Goal: Task Accomplishment & Management: Use online tool/utility

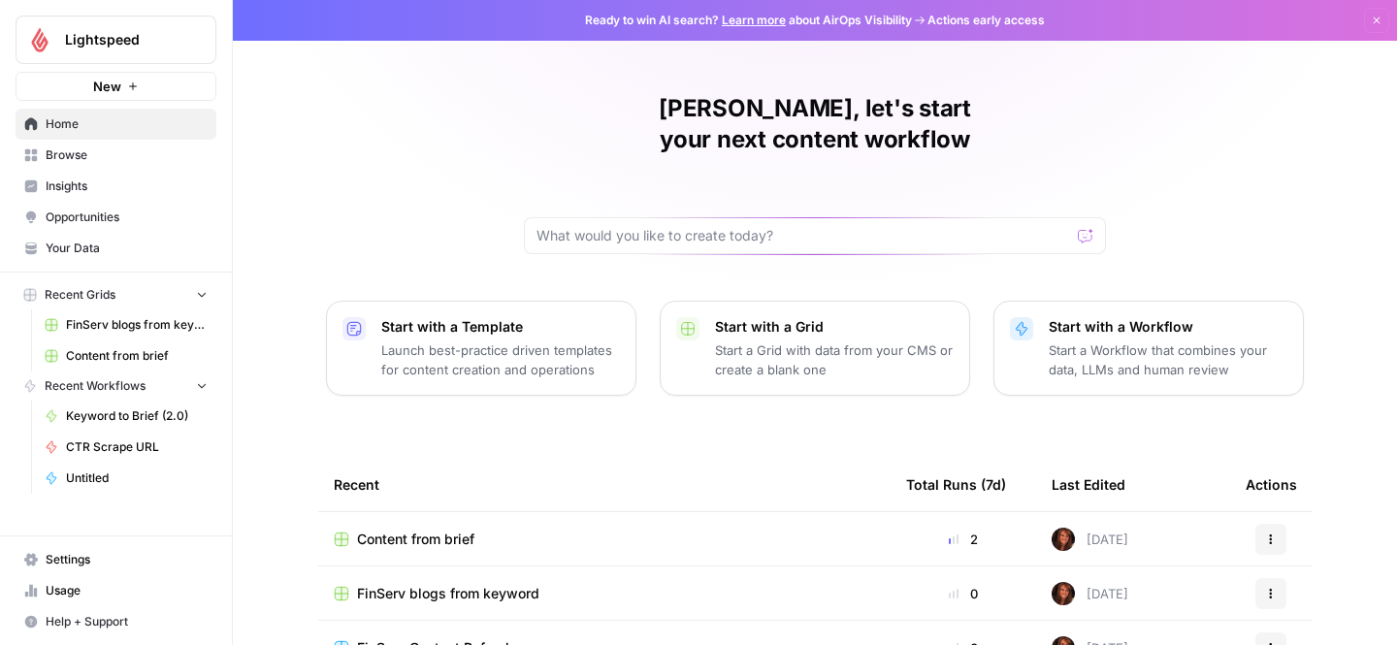
click at [93, 353] on span "Content from brief" at bounding box center [137, 355] width 142 height 17
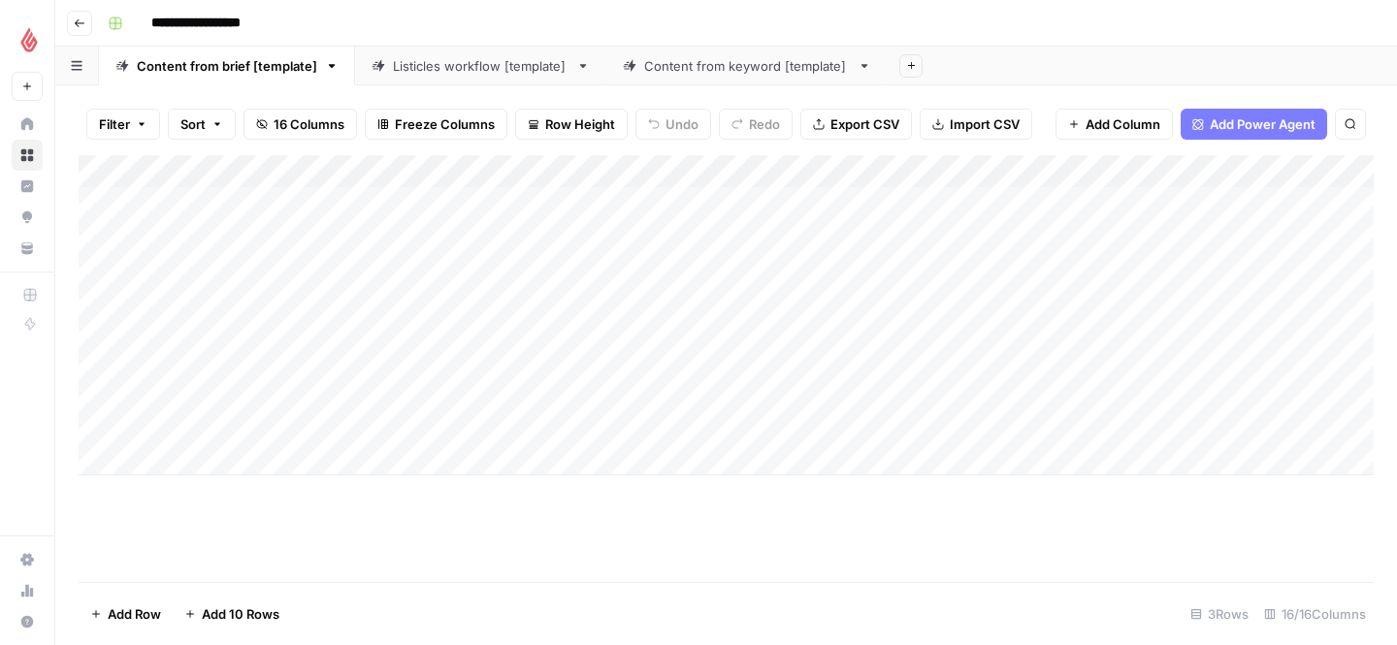
click at [209, 459] on div "Add Column" at bounding box center [726, 315] width 1295 height 320
click at [303, 457] on div "Add Column" at bounding box center [726, 358] width 1295 height 406
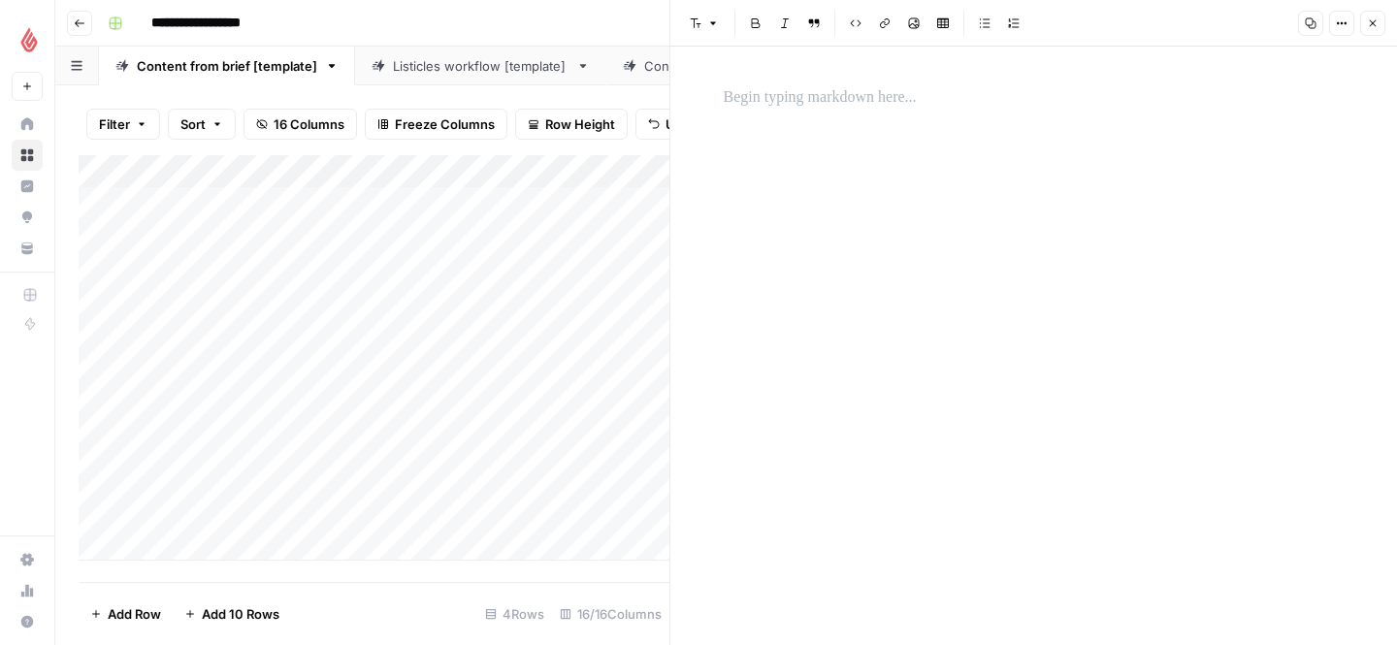
click at [849, 170] on div at bounding box center [1034, 346] width 644 height 599
click at [805, 94] on p at bounding box center [1034, 97] width 621 height 25
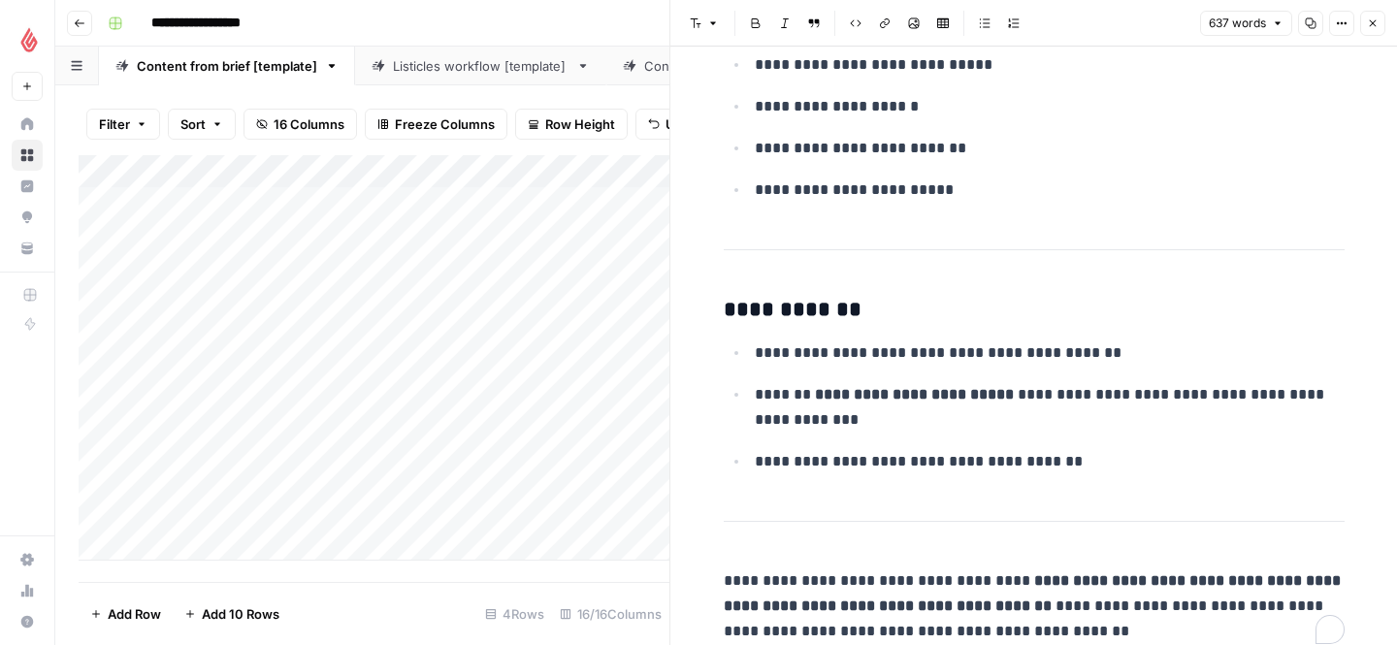
scroll to position [3096, 0]
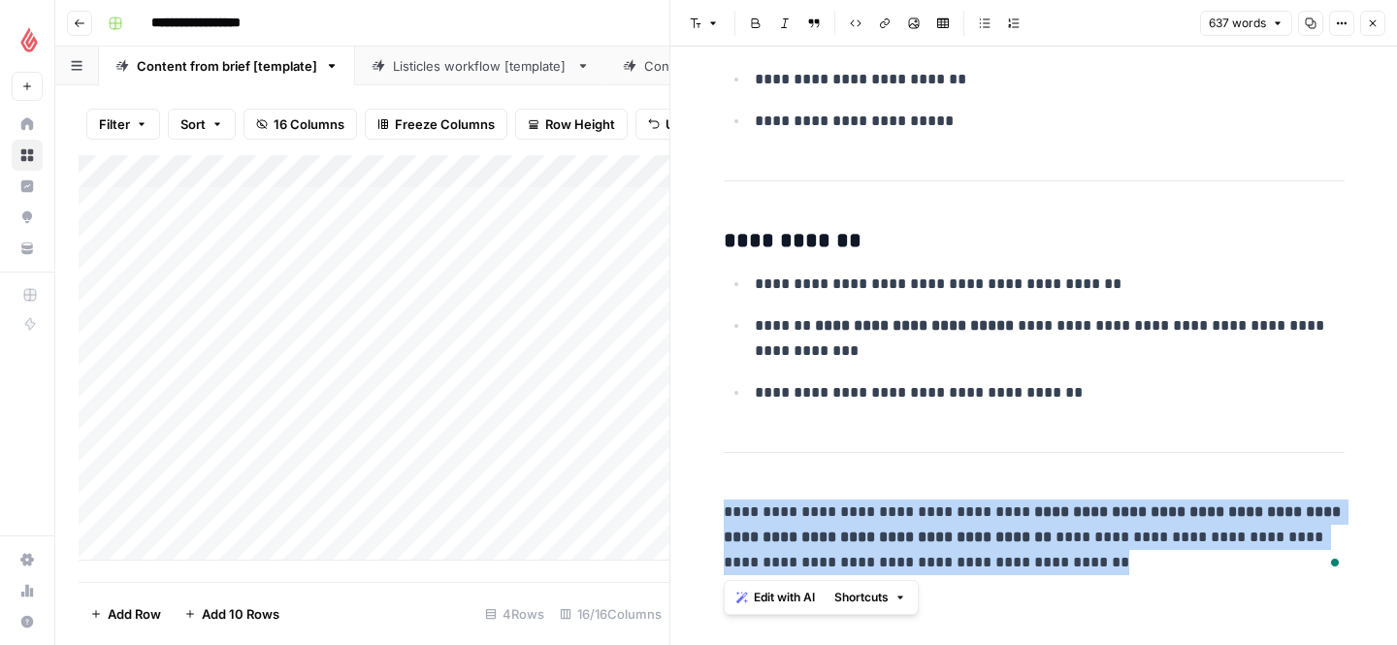
drag, startPoint x: 1033, startPoint y: 569, endPoint x: 728, endPoint y: 493, distance: 315.1
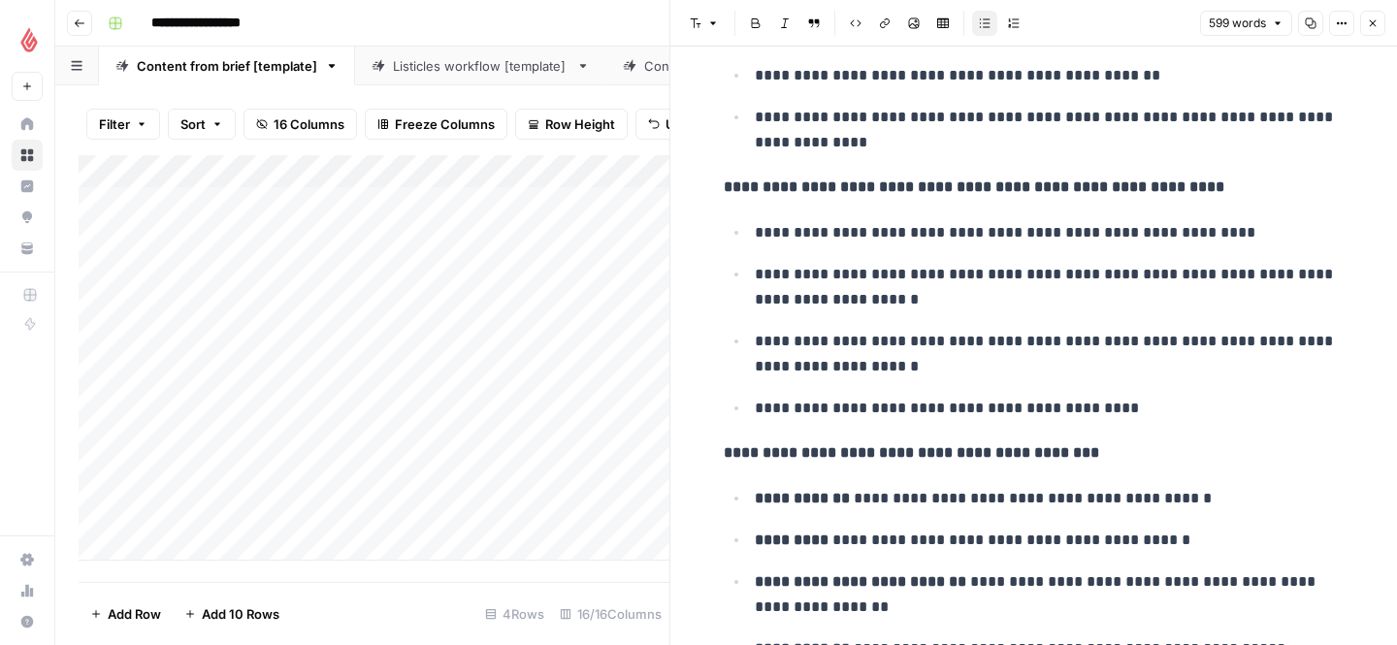
scroll to position [0, 0]
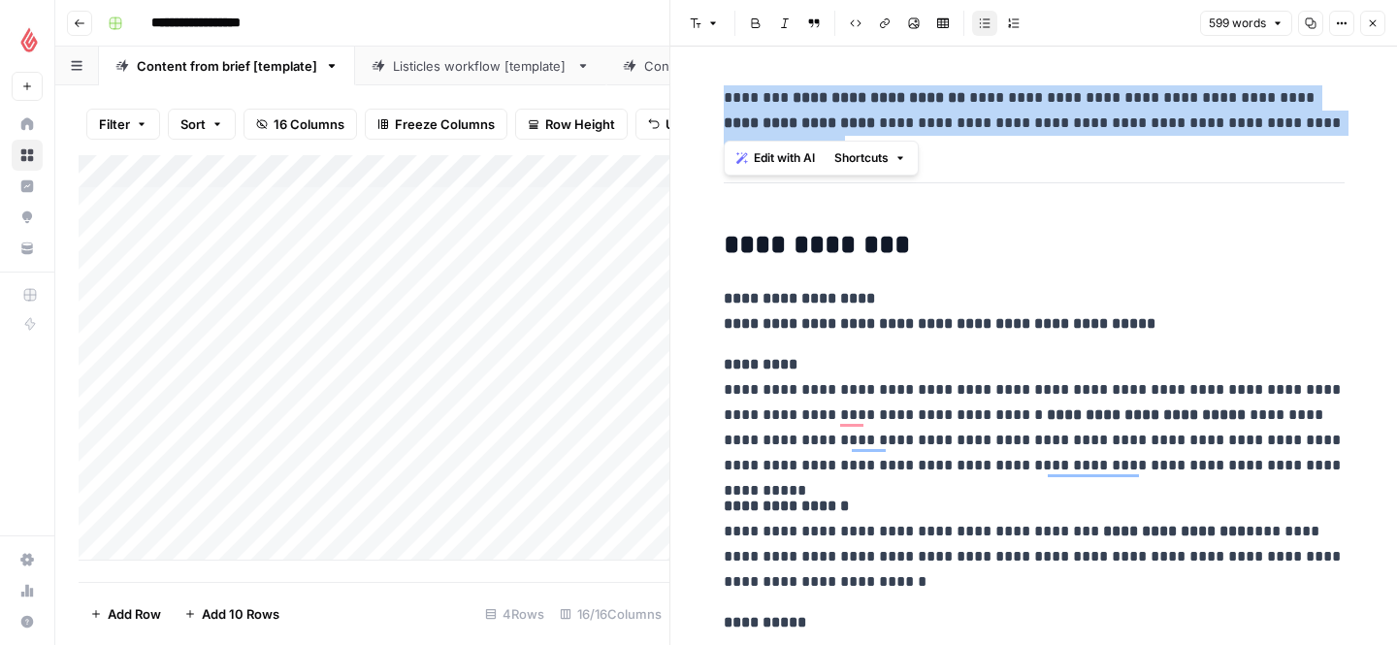
drag, startPoint x: 1348, startPoint y: 177, endPoint x: 713, endPoint y: 108, distance: 638.2
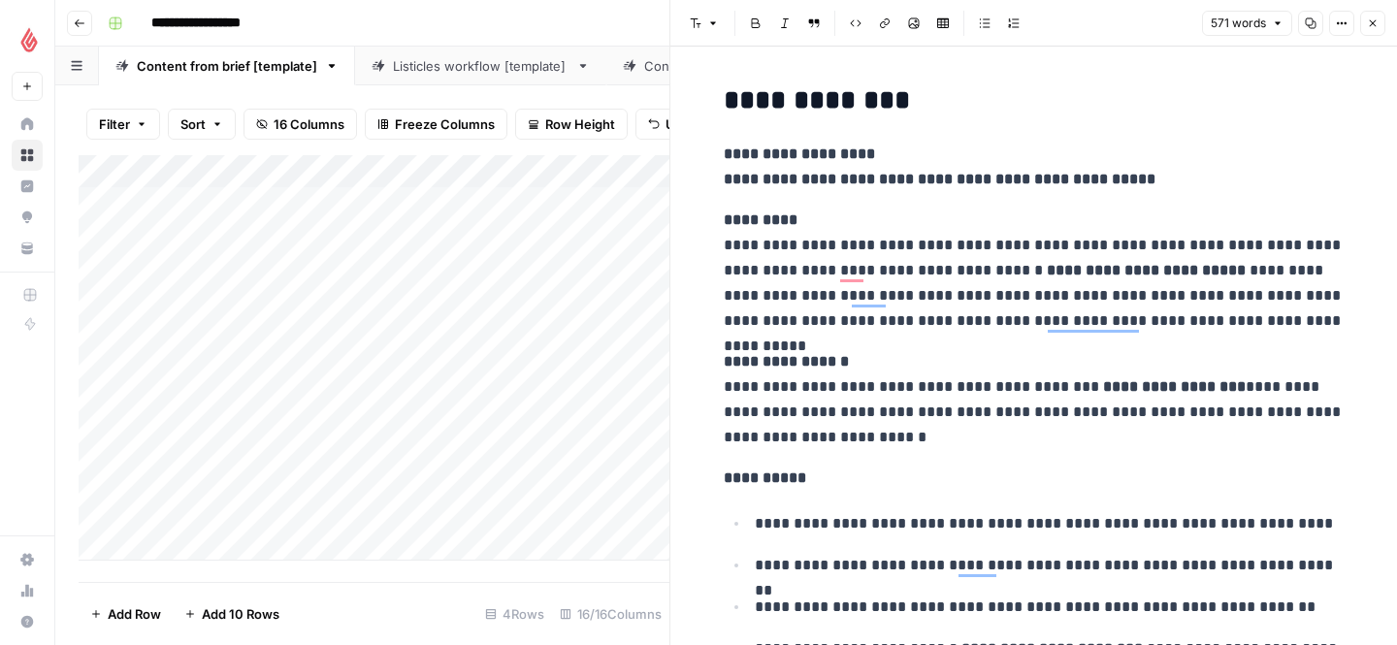
click at [1370, 23] on icon "button" at bounding box center [1373, 23] width 12 height 12
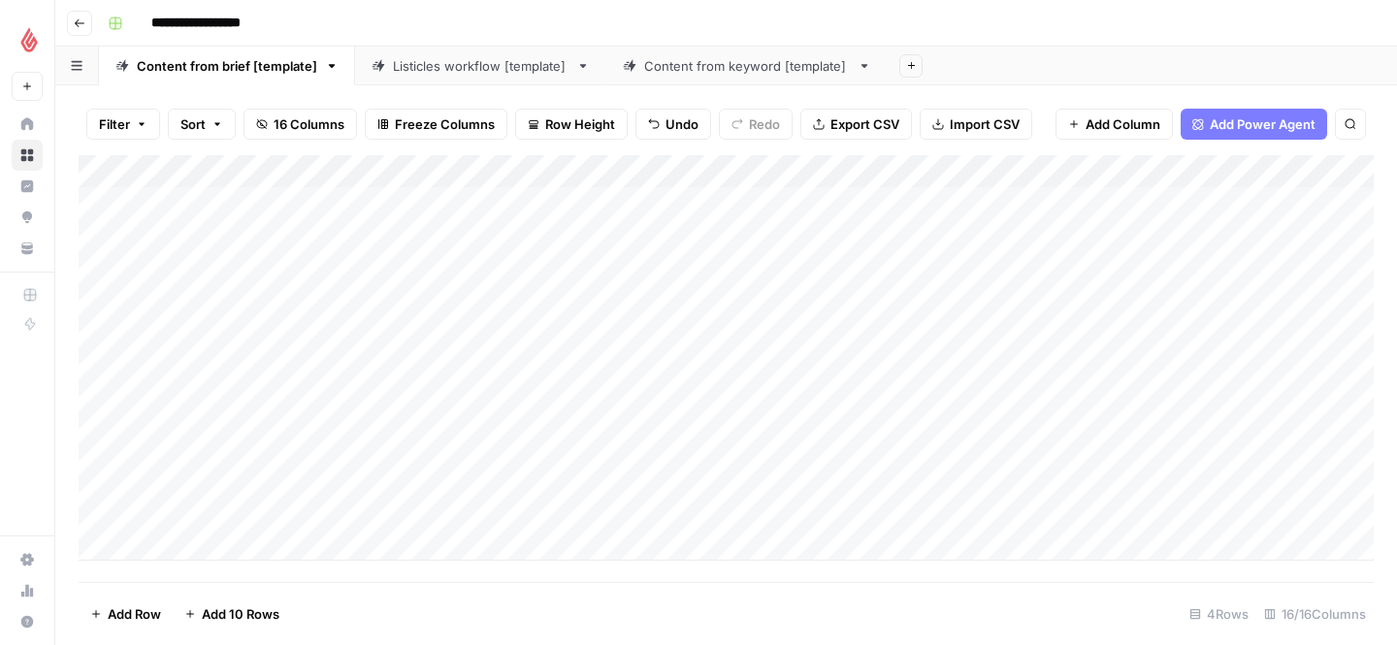
click at [195, 550] on div "Add Column" at bounding box center [726, 358] width 1295 height 406
click at [195, 564] on div "Add Column" at bounding box center [726, 368] width 1295 height 427
click at [300, 392] on div "Add Column" at bounding box center [726, 368] width 1295 height 427
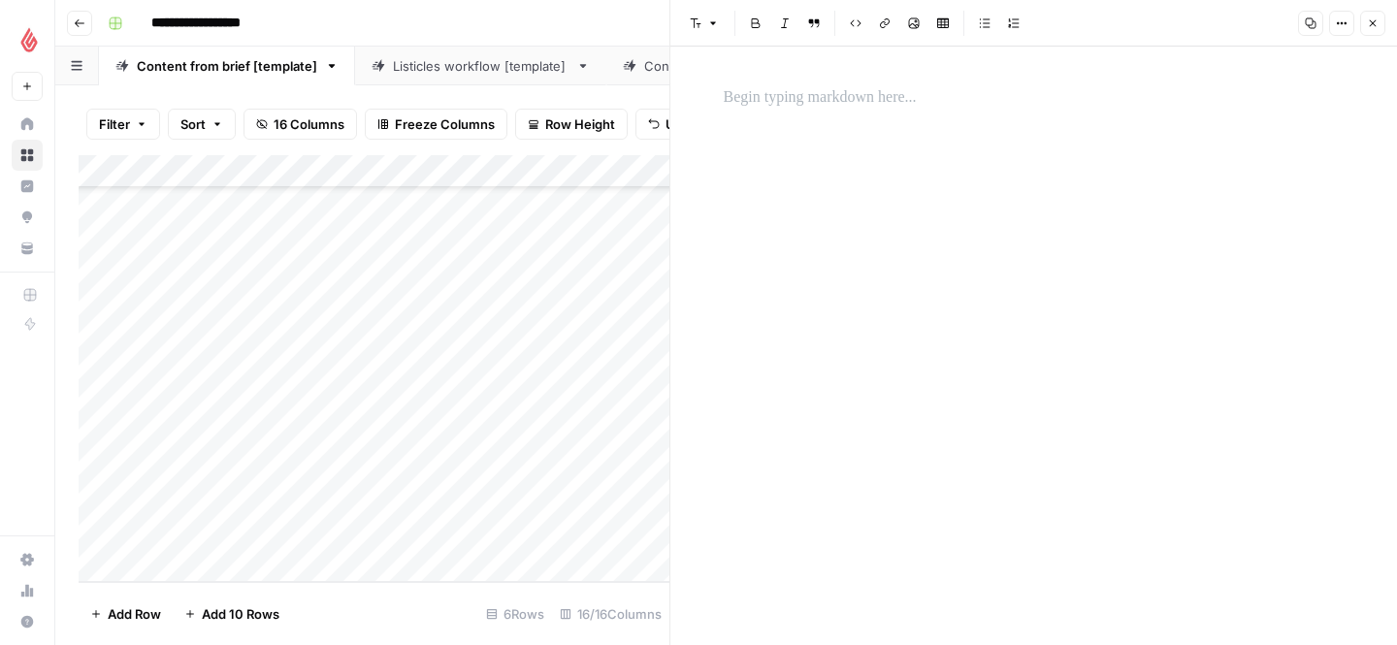
click at [833, 113] on div at bounding box center [1034, 98] width 644 height 41
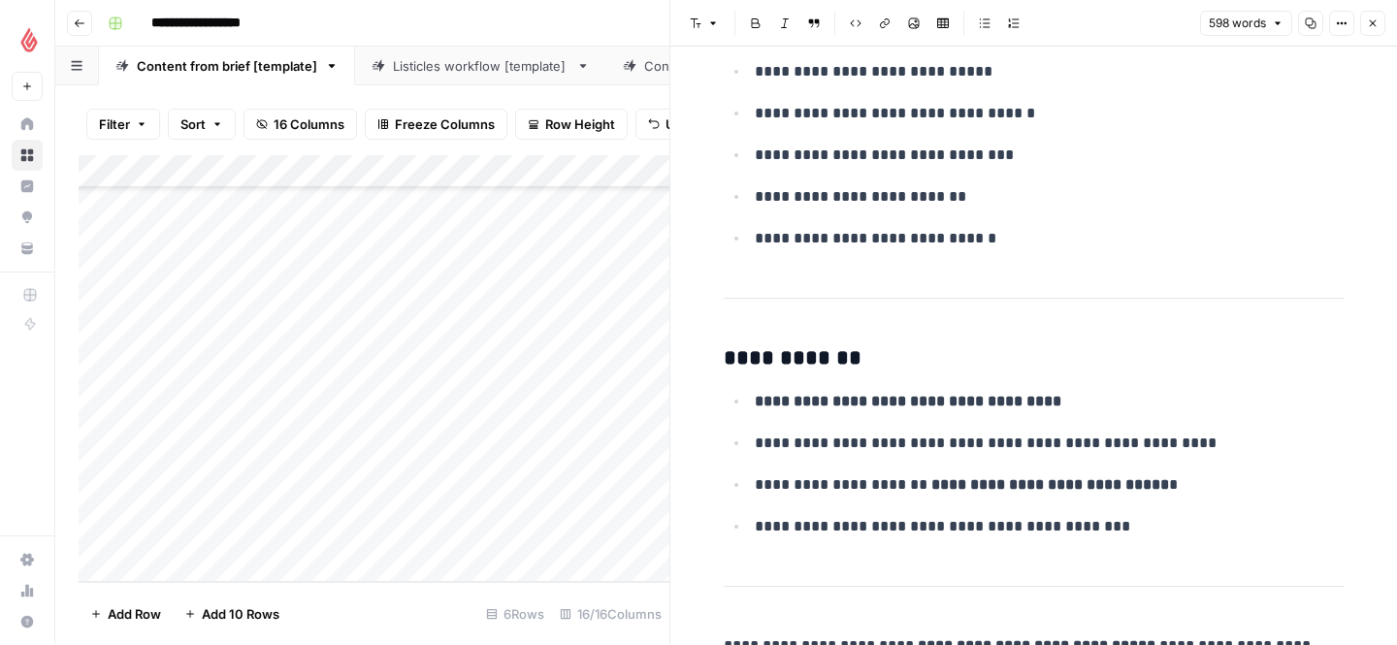
scroll to position [3085, 0]
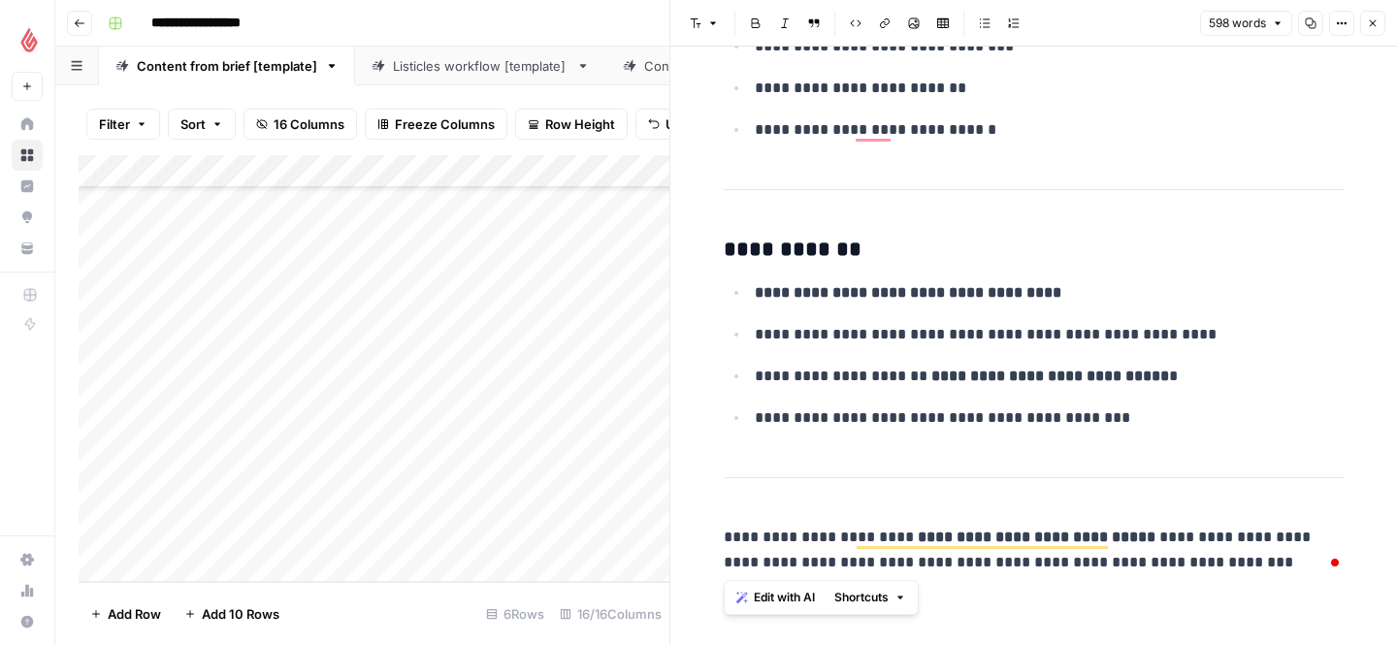
drag, startPoint x: 1180, startPoint y: 566, endPoint x: 726, endPoint y: 486, distance: 460.9
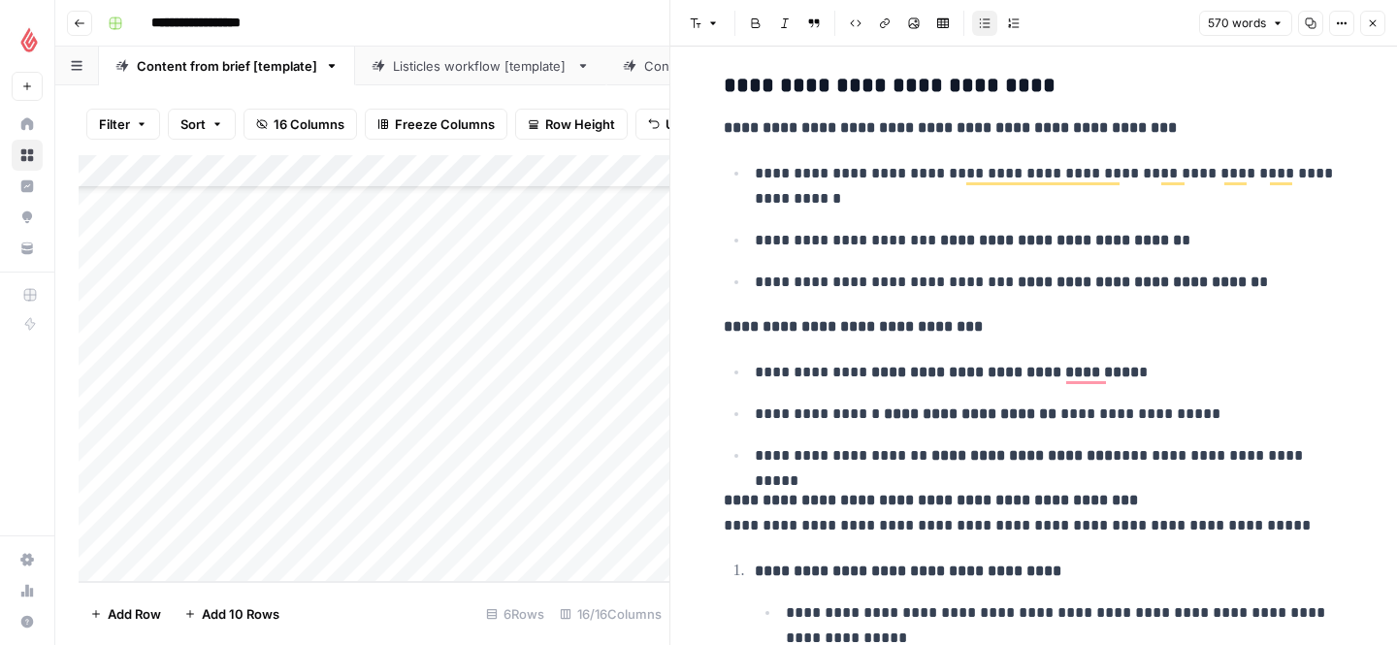
scroll to position [0, 0]
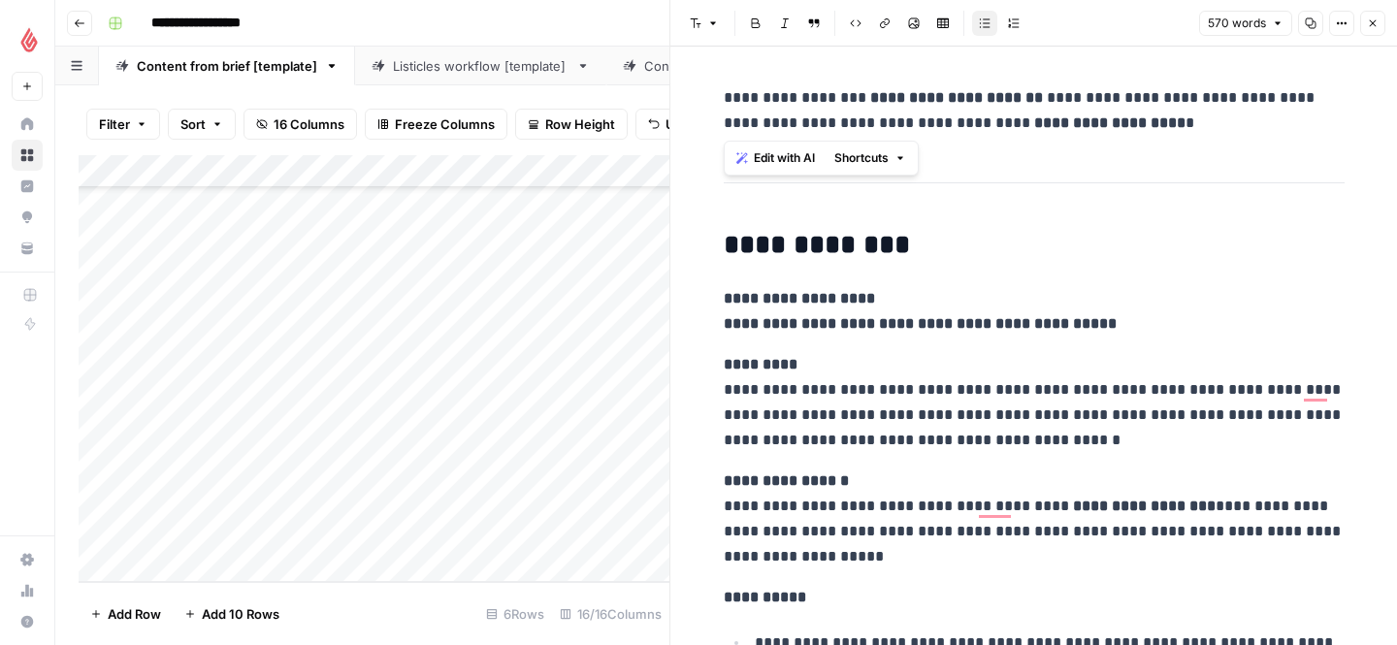
drag, startPoint x: 1347, startPoint y: 181, endPoint x: 703, endPoint y: 98, distance: 648.6
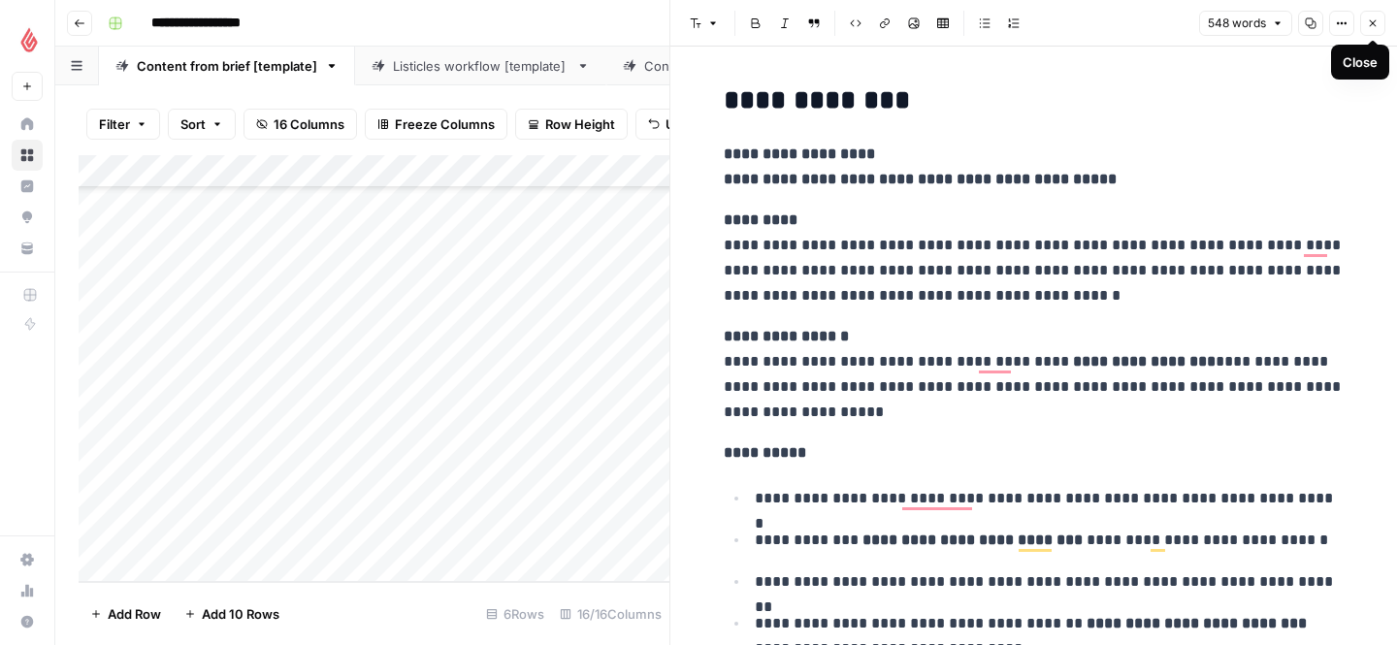
click at [1376, 24] on icon "button" at bounding box center [1373, 23] width 12 height 12
